Goal: Task Accomplishment & Management: Manage account settings

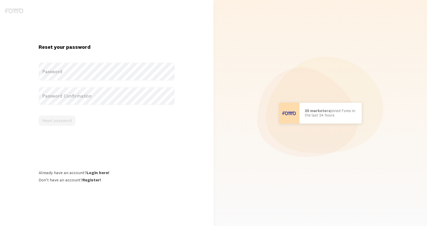
drag, startPoint x: 0, startPoint y: 0, endPoint x: 114, endPoint y: 72, distance: 134.5
click at [114, 72] on label "Password" at bounding box center [107, 71] width 136 height 18
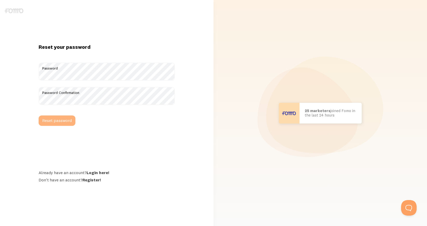
click at [64, 118] on button "Reset password" at bounding box center [57, 120] width 37 height 10
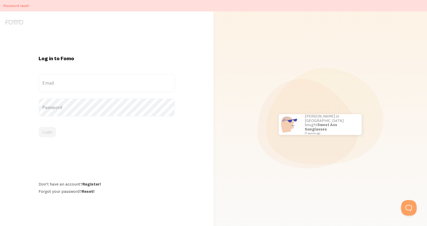
click at [127, 85] on label "Email" at bounding box center [107, 83] width 136 height 18
click at [127, 85] on input "Email" at bounding box center [107, 83] width 136 height 18
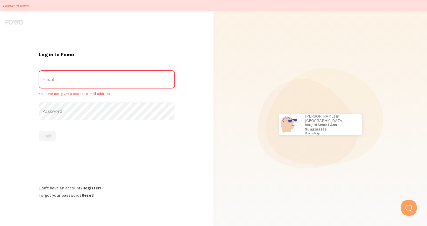
click at [103, 83] on label "Email" at bounding box center [107, 79] width 136 height 18
click at [103, 83] on input "Email" at bounding box center [107, 79] width 136 height 18
type input "[EMAIL_ADDRESS][DOMAIN_NAME]"
click at [47, 132] on button "Login" at bounding box center [47, 136] width 17 height 10
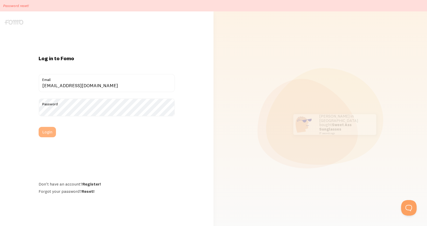
click at [52, 128] on button "Login" at bounding box center [47, 132] width 17 height 10
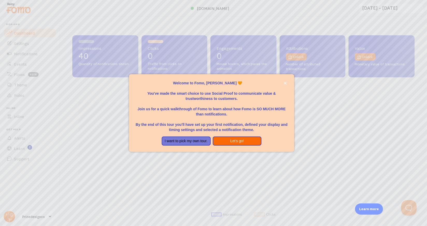
click at [228, 139] on button "Let's go!" at bounding box center [237, 140] width 49 height 9
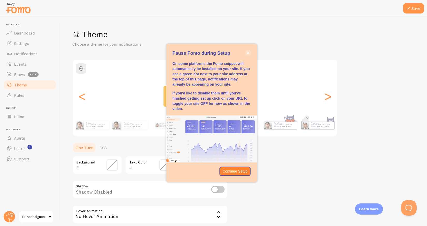
click at [248, 54] on icon "close," at bounding box center [248, 52] width 3 height 3
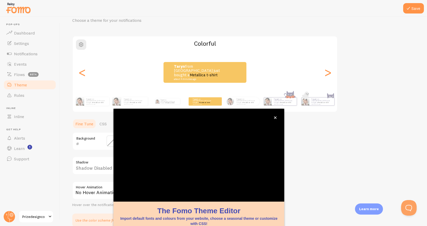
scroll to position [26, 0]
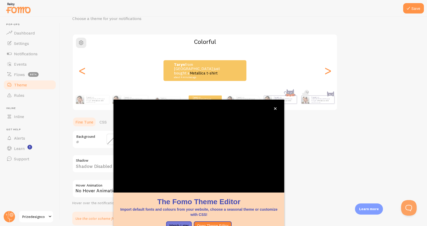
click at [43, 219] on span "Prizedesignco" at bounding box center [34, 216] width 25 height 6
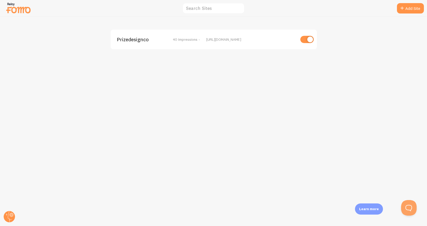
click at [17, 11] on img at bounding box center [18, 7] width 26 height 13
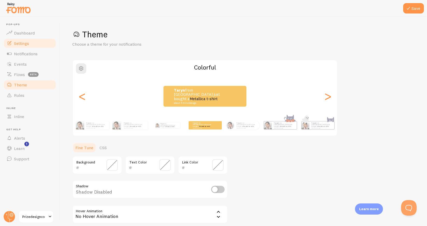
click at [34, 40] on link "Settings" at bounding box center [29, 43] width 53 height 10
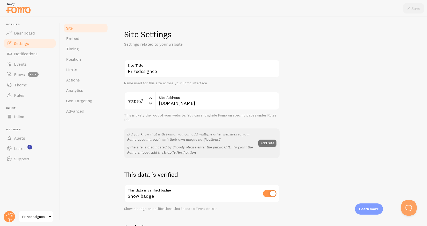
click at [52, 215] on span at bounding box center [50, 216] width 6 height 6
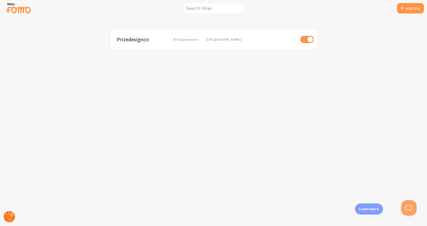
click at [9, 218] on circle at bounding box center [9, 216] width 11 height 11
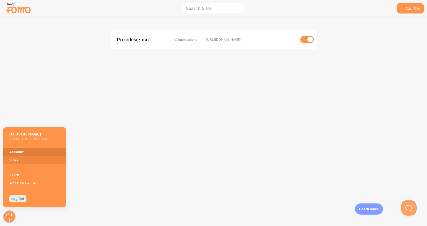
click at [31, 151] on link "Account" at bounding box center [34, 151] width 63 height 8
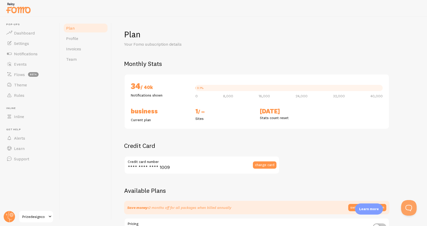
checkbox input "true"
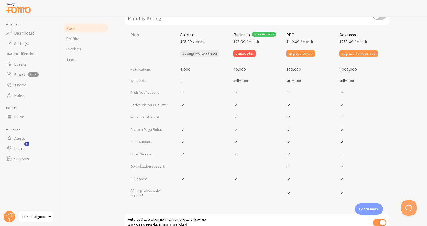
scroll to position [198, 0]
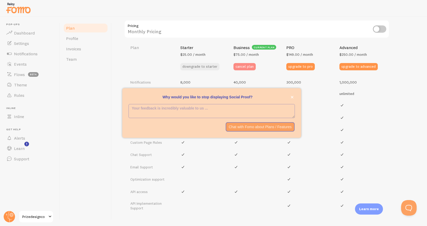
click at [251, 65] on button "cancel plan" at bounding box center [244, 66] width 22 height 7
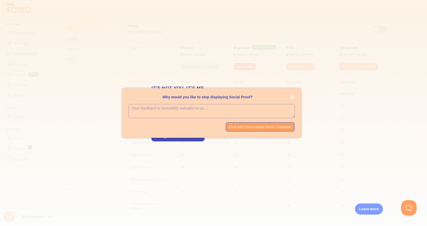
click at [293, 98] on icon "close," at bounding box center [292, 97] width 3 height 3
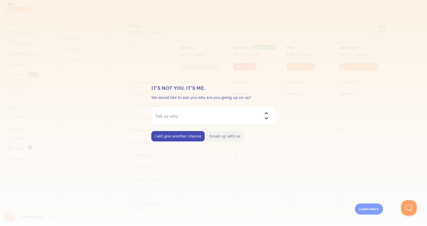
click at [225, 138] on button "break up with us" at bounding box center [225, 136] width 38 height 10
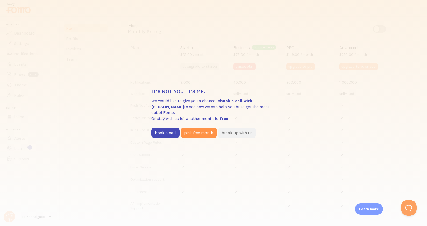
click at [234, 128] on button "break up with us" at bounding box center [237, 132] width 38 height 10
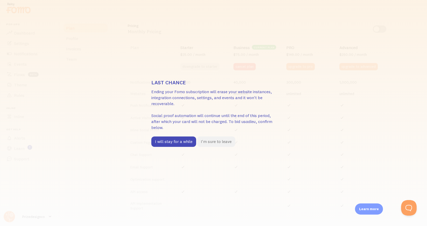
click at [206, 140] on button "I'm sure to leave" at bounding box center [216, 141] width 38 height 10
